Goal: Information Seeking & Learning: Compare options

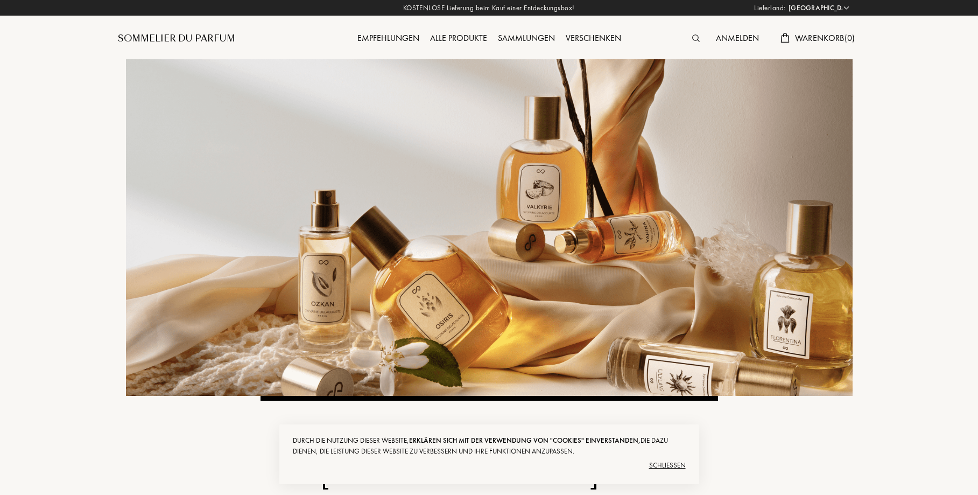
select select "DE"
click at [660, 462] on div "Schließen" at bounding box center [489, 465] width 393 height 17
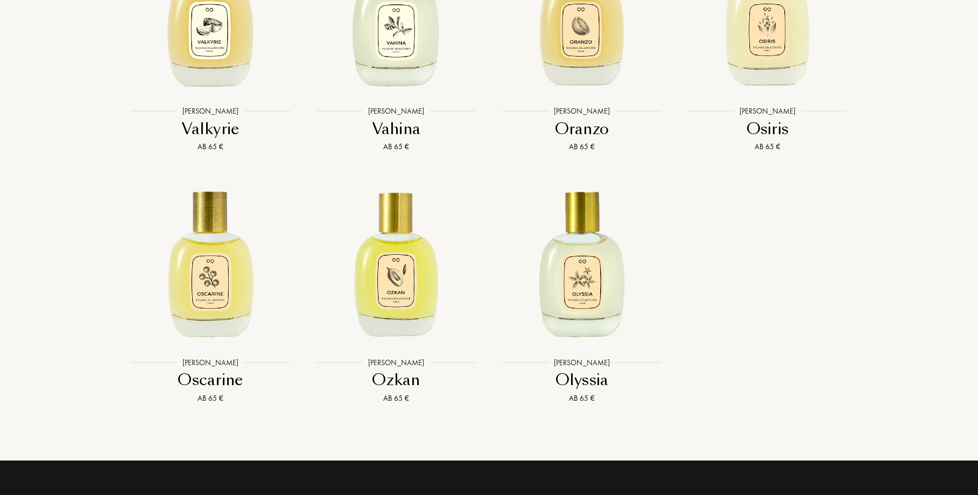
scroll to position [2792, 0]
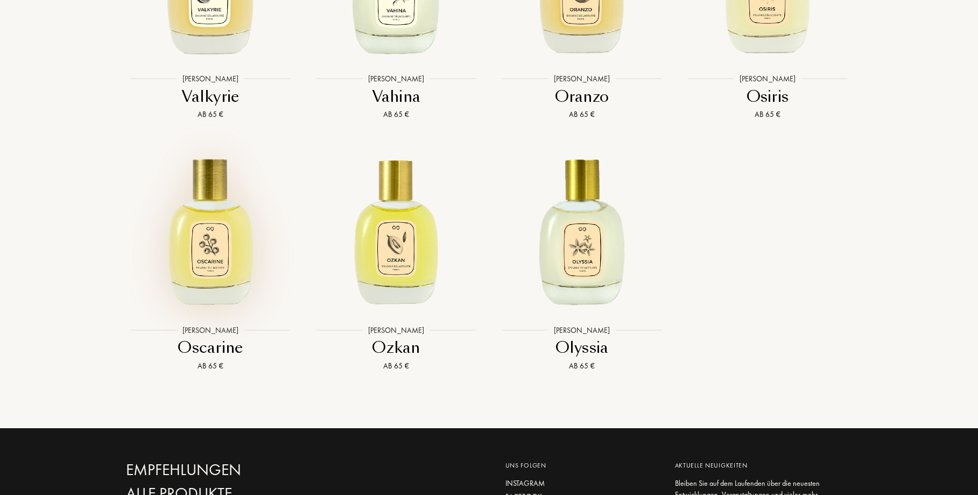
click at [223, 274] on img at bounding box center [210, 228] width 167 height 167
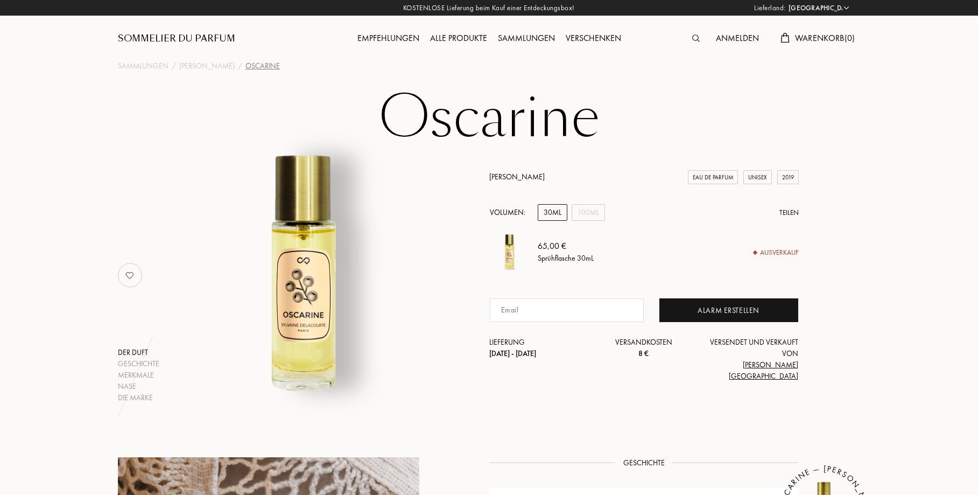
select select "DE"
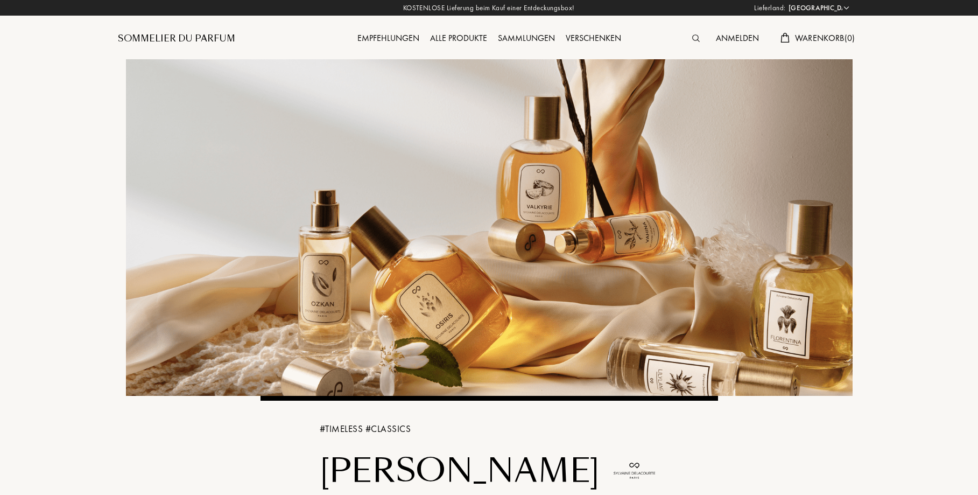
select select "DE"
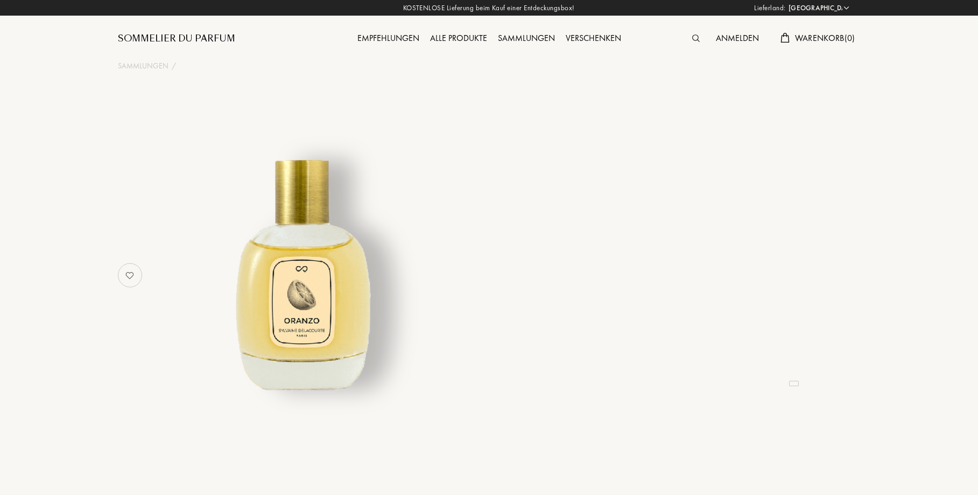
select select "DE"
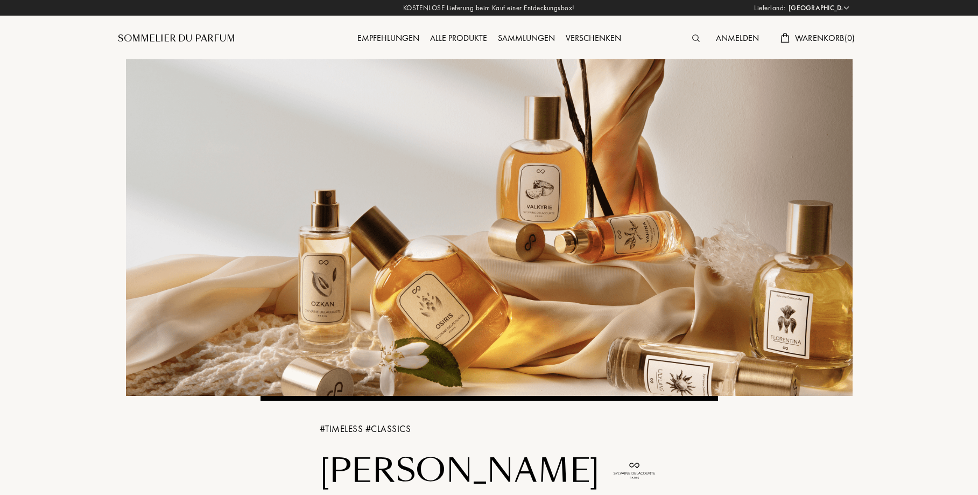
select select "DE"
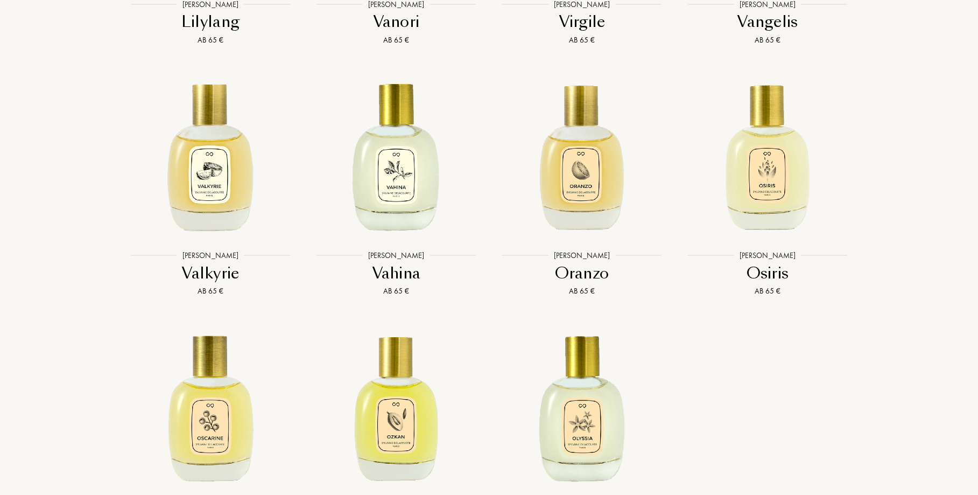
scroll to position [2624, 0]
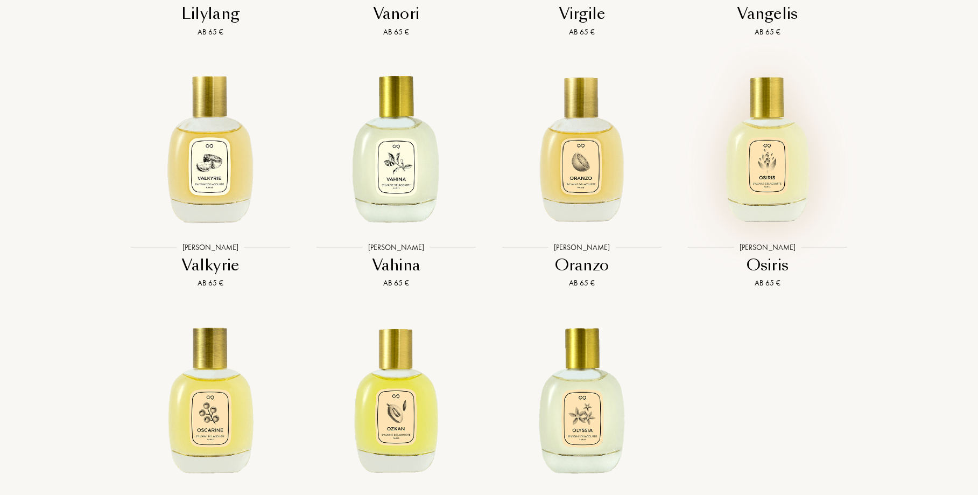
click at [789, 195] on img at bounding box center [767, 146] width 167 height 167
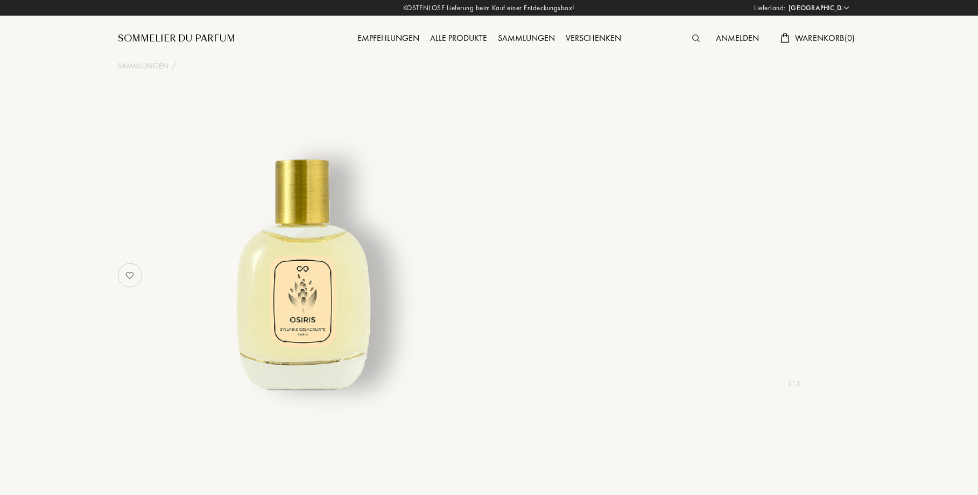
select select "DE"
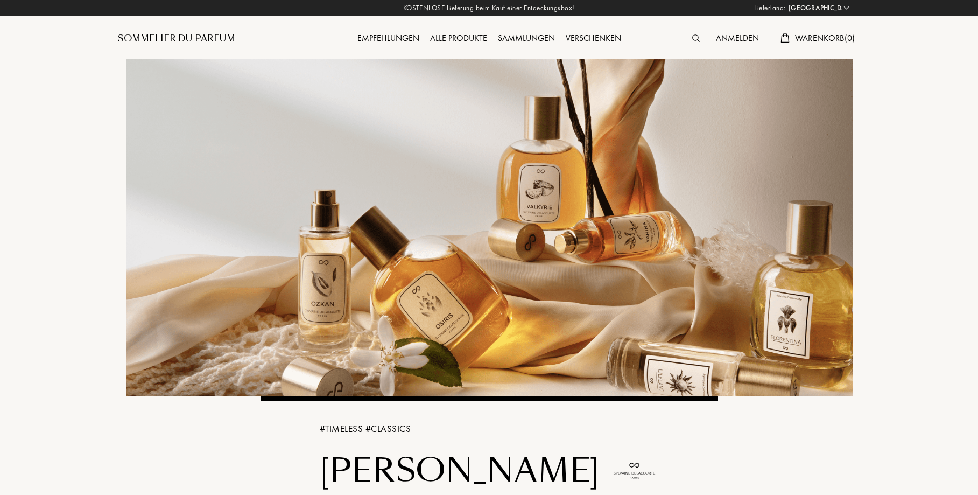
select select "DE"
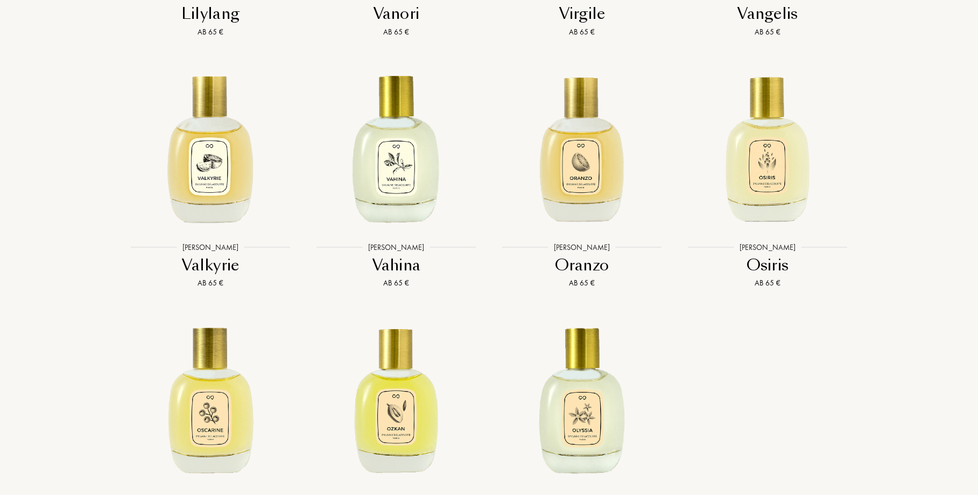
scroll to position [2624, 0]
click at [200, 192] on img at bounding box center [210, 146] width 167 height 167
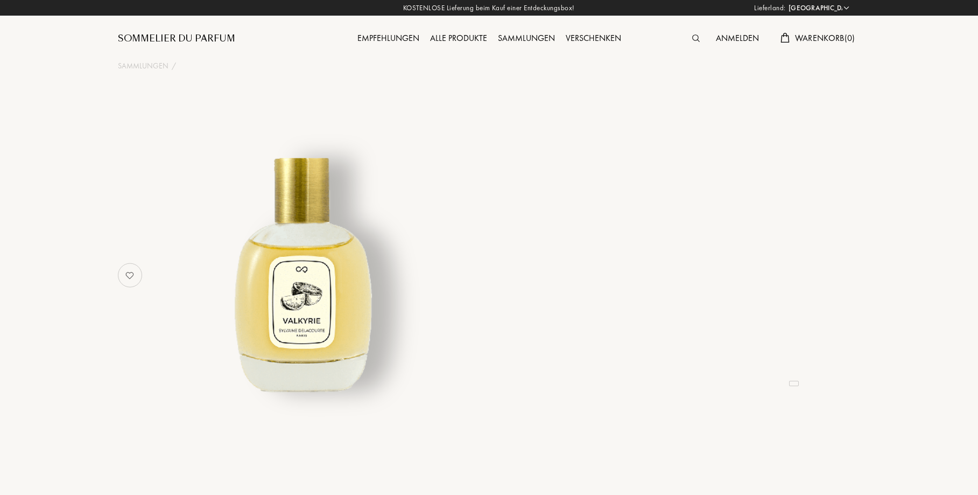
select select "DE"
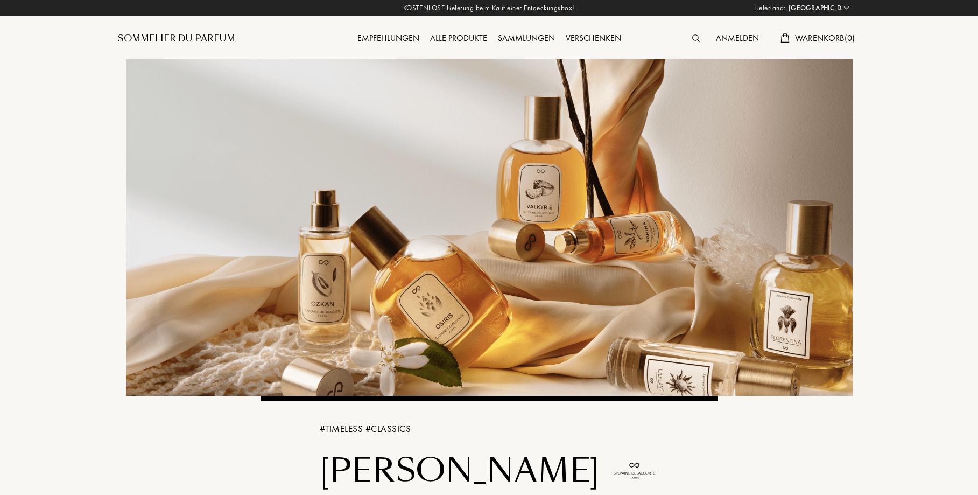
select select "DE"
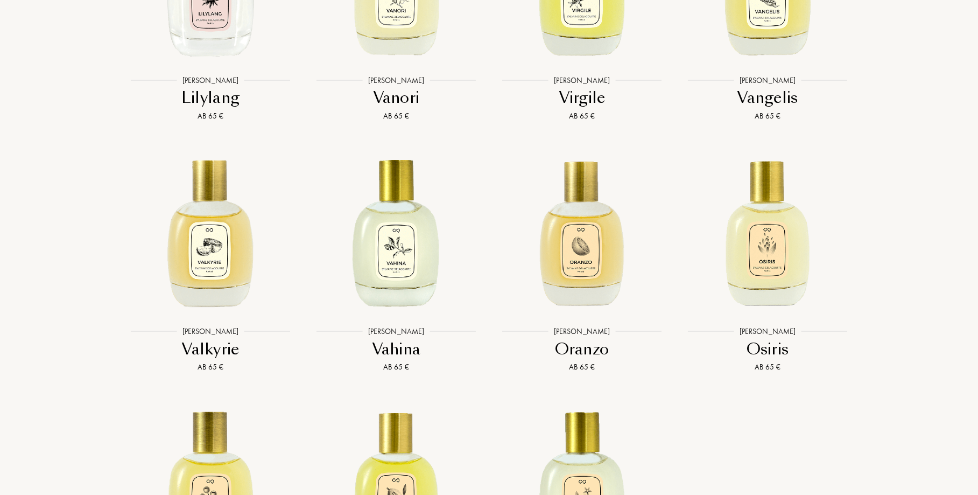
scroll to position [2592, 0]
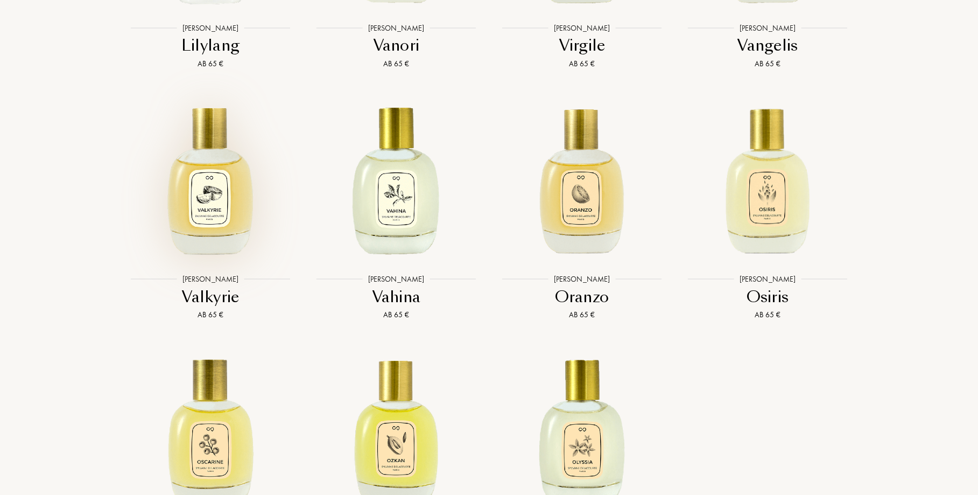
click at [245, 228] on img at bounding box center [210, 178] width 167 height 167
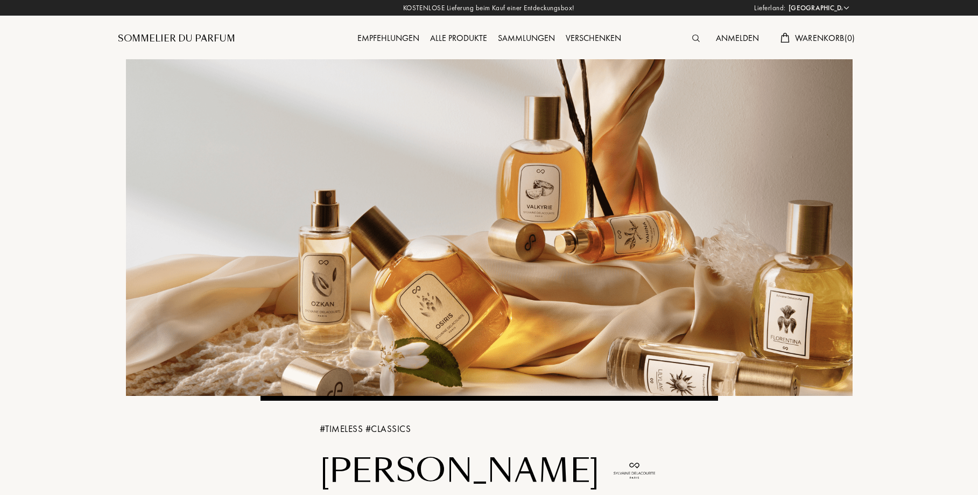
select select "DE"
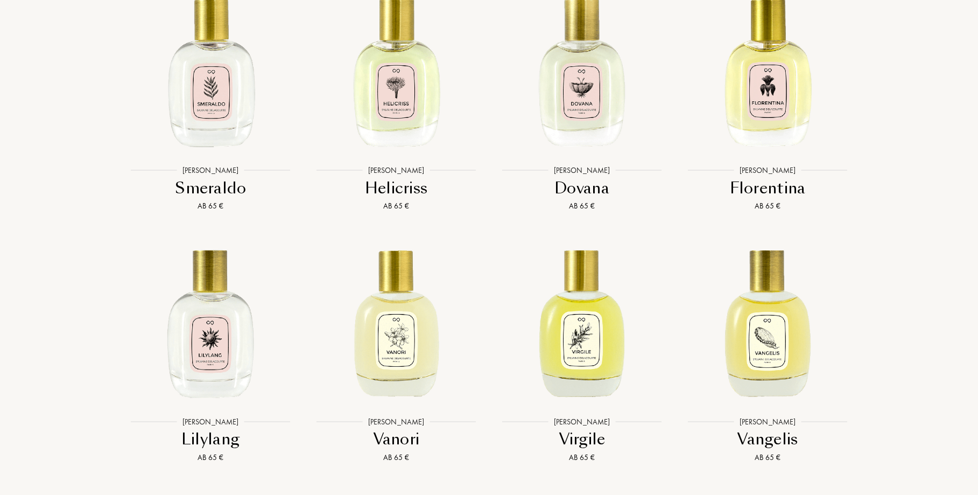
scroll to position [2203, 0]
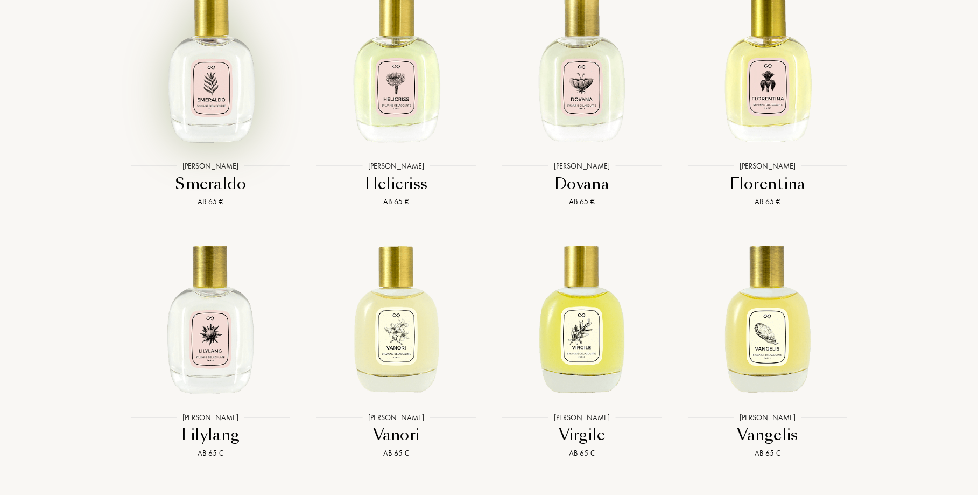
click at [229, 126] on img at bounding box center [210, 65] width 167 height 167
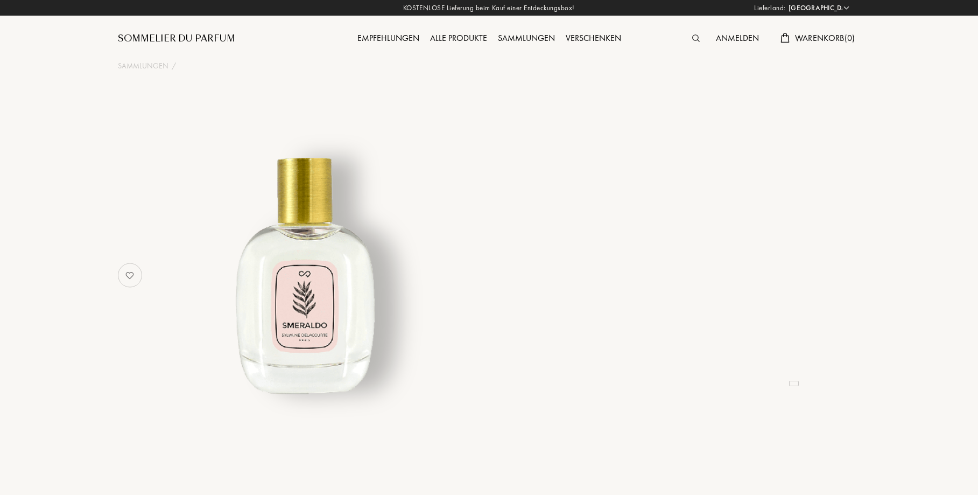
select select "DE"
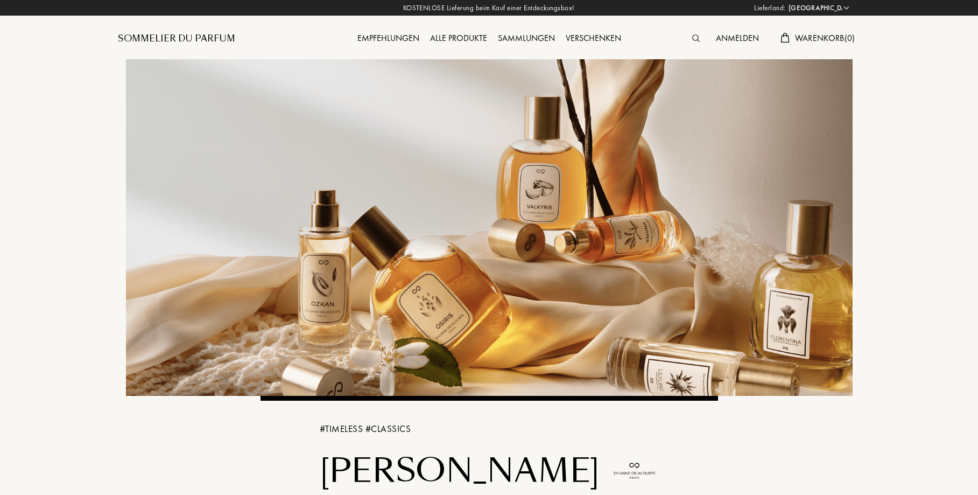
select select "DE"
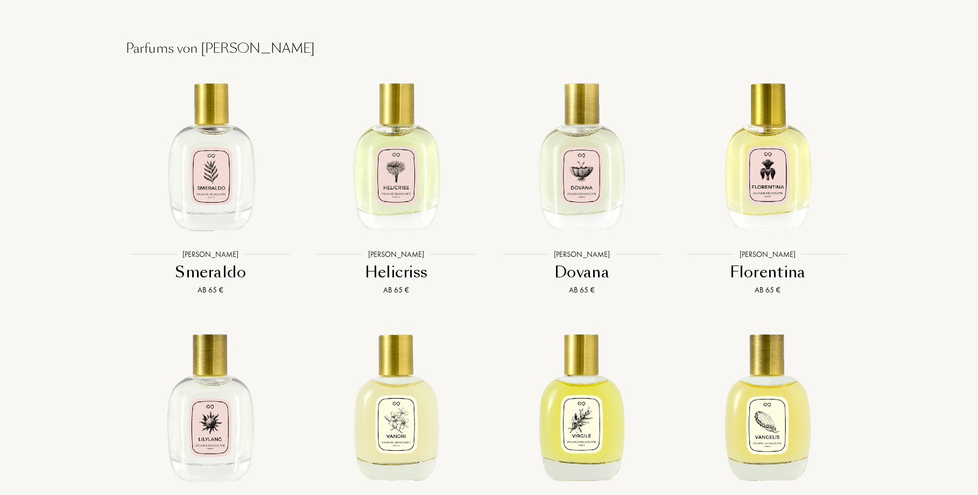
scroll to position [2223, 0]
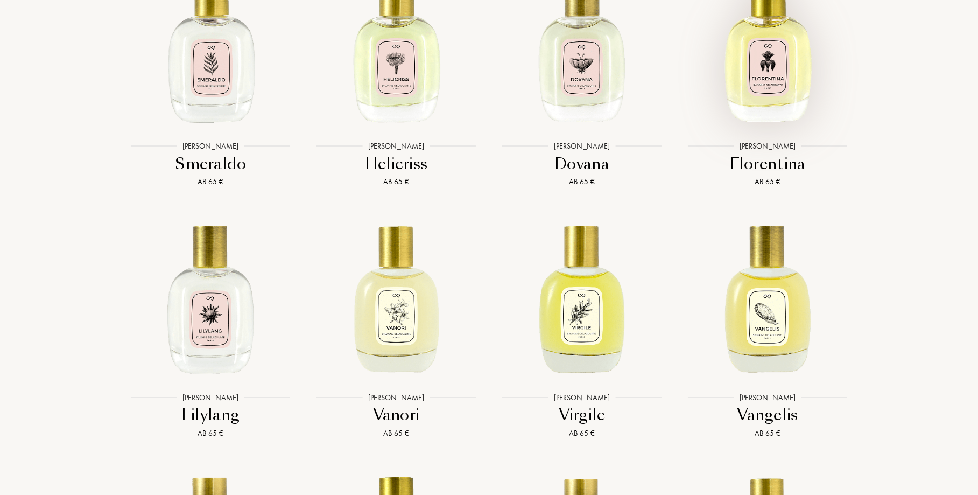
click at [776, 106] on img at bounding box center [767, 45] width 167 height 167
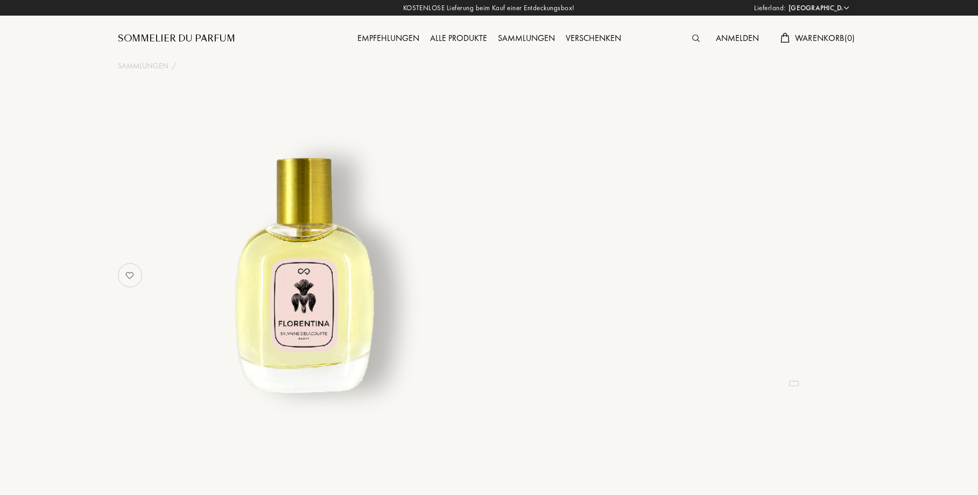
select select "DE"
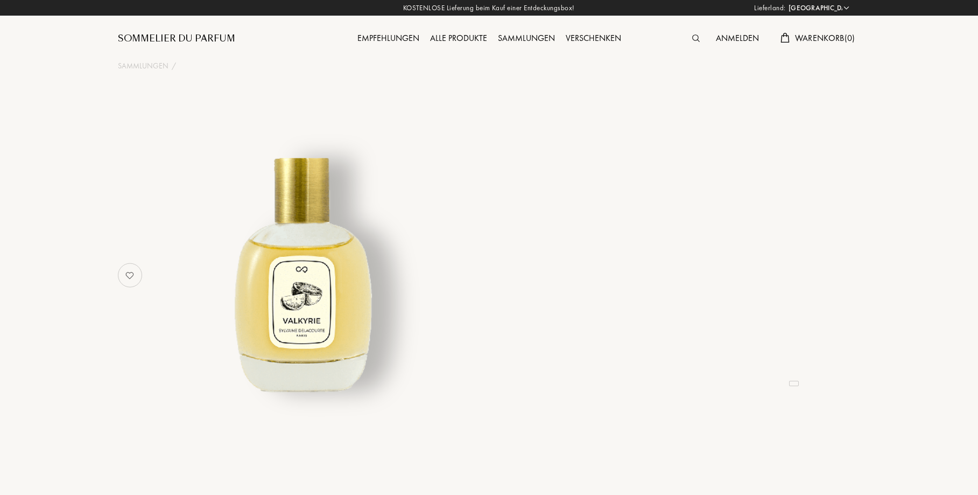
select select "DE"
